Goal: Find specific page/section: Find specific page/section

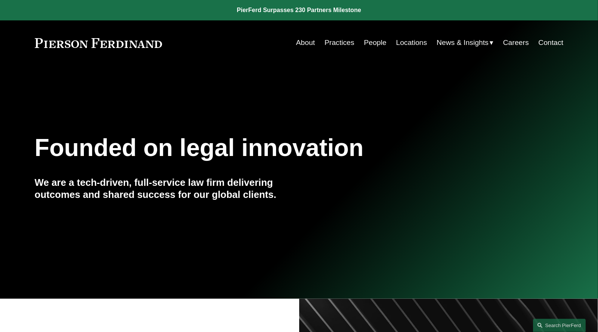
click at [374, 44] on link "People" at bounding box center [375, 43] width 23 height 14
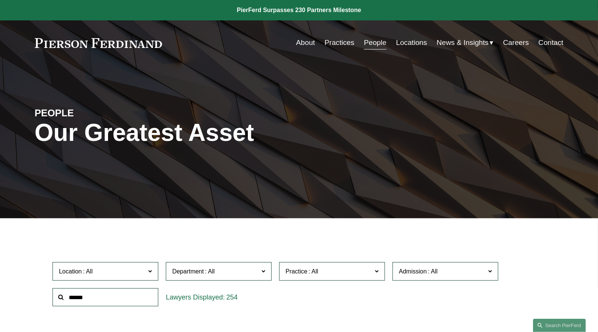
click at [128, 291] on input "text" at bounding box center [106, 297] width 106 height 19
type input "****"
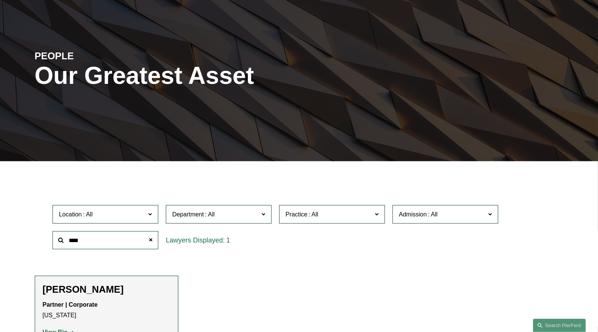
scroll to position [86, 0]
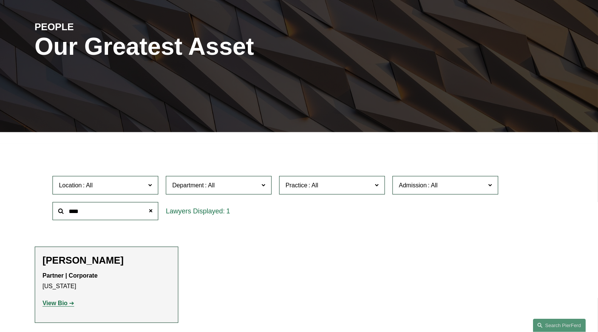
click at [53, 305] on strong "View Bio" at bounding box center [55, 303] width 25 height 6
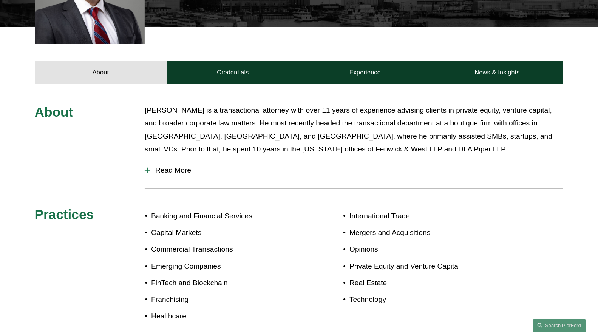
scroll to position [275, 0]
